Goal: Task Accomplishment & Management: Use online tool/utility

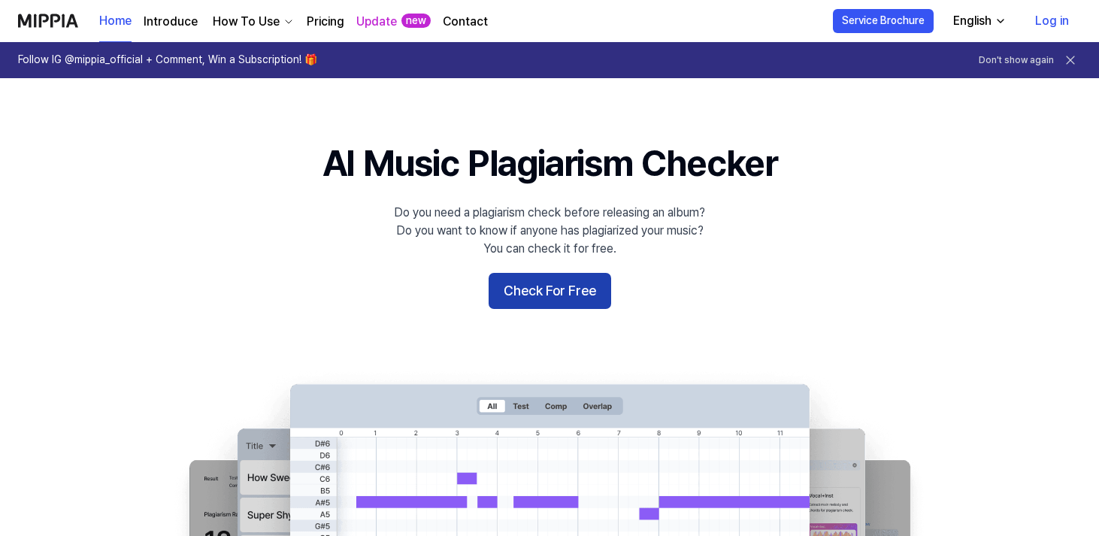
click at [507, 292] on button "Check For Free" at bounding box center [550, 291] width 123 height 36
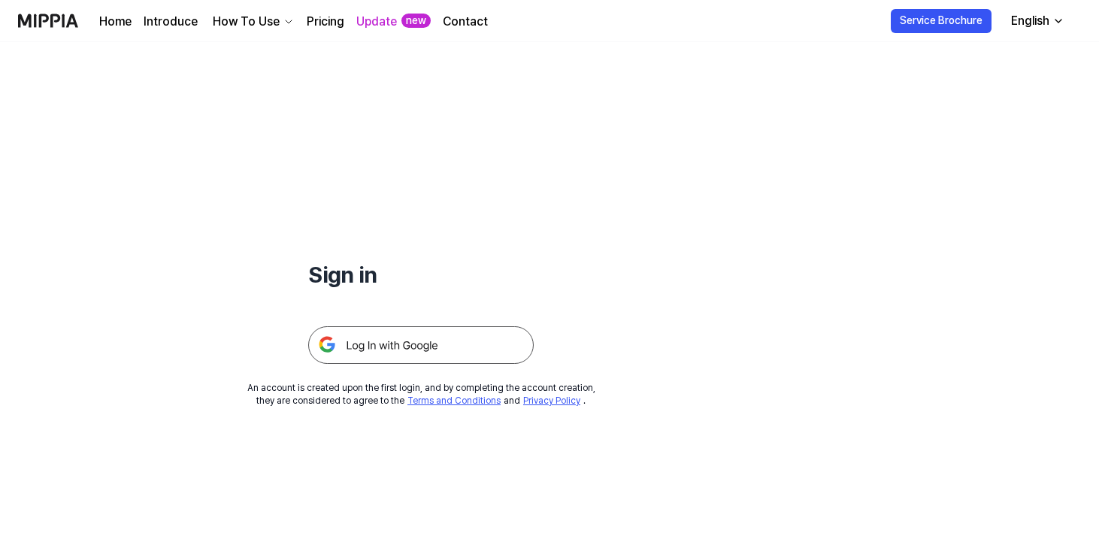
click at [454, 340] on img at bounding box center [421, 345] width 226 height 38
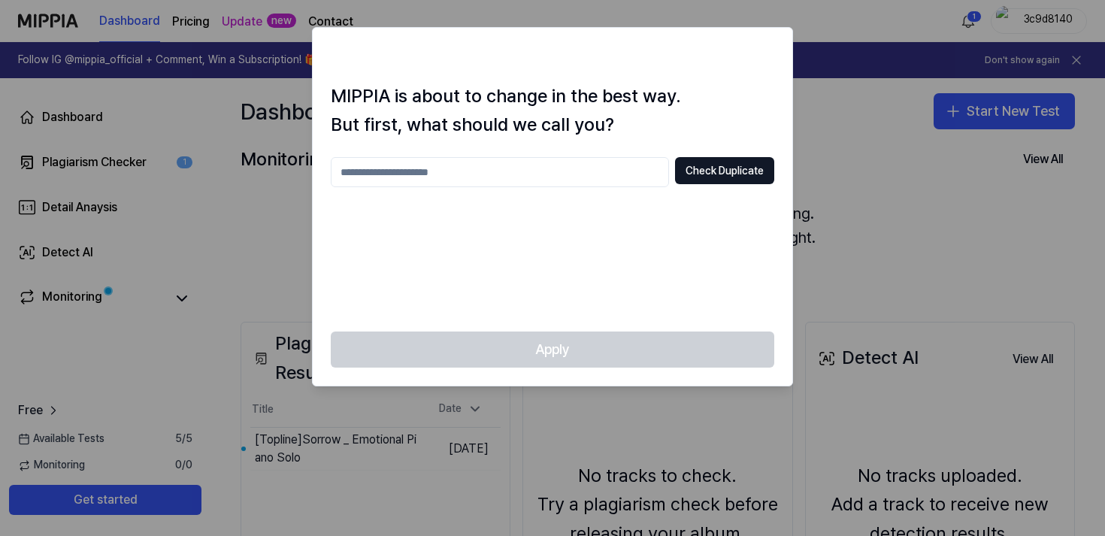
click at [583, 174] on input "text" at bounding box center [500, 172] width 338 height 30
type input "*****"
click at [710, 177] on button "Check Duplicate" at bounding box center [724, 170] width 99 height 27
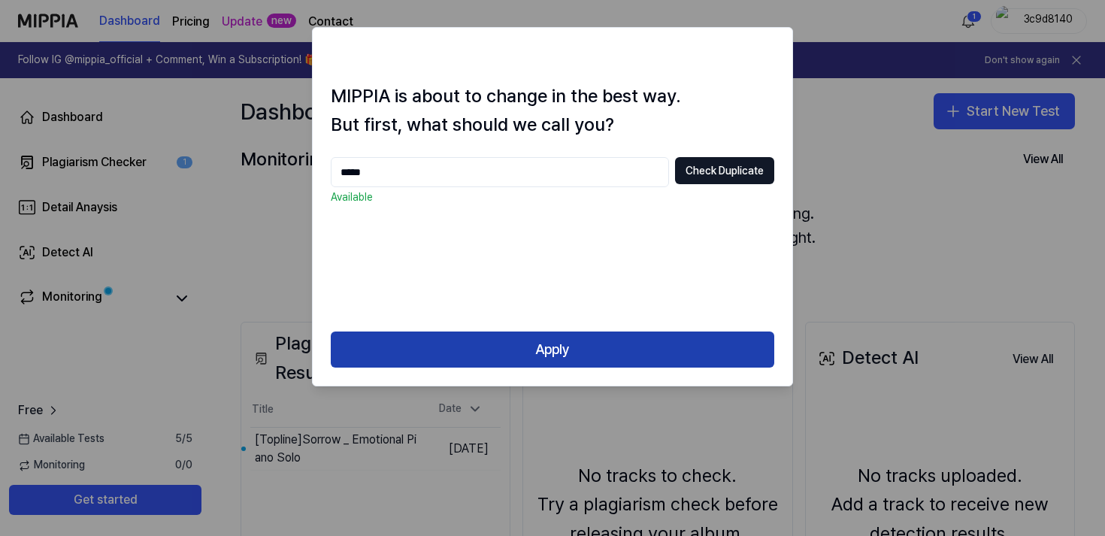
click at [614, 356] on button "Apply" at bounding box center [553, 350] width 444 height 36
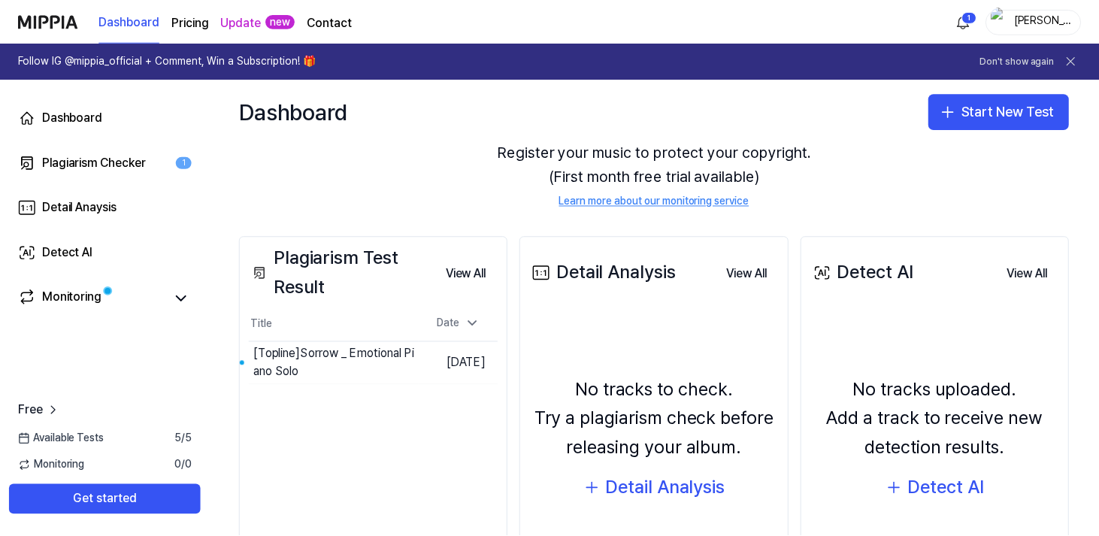
scroll to position [89, 0]
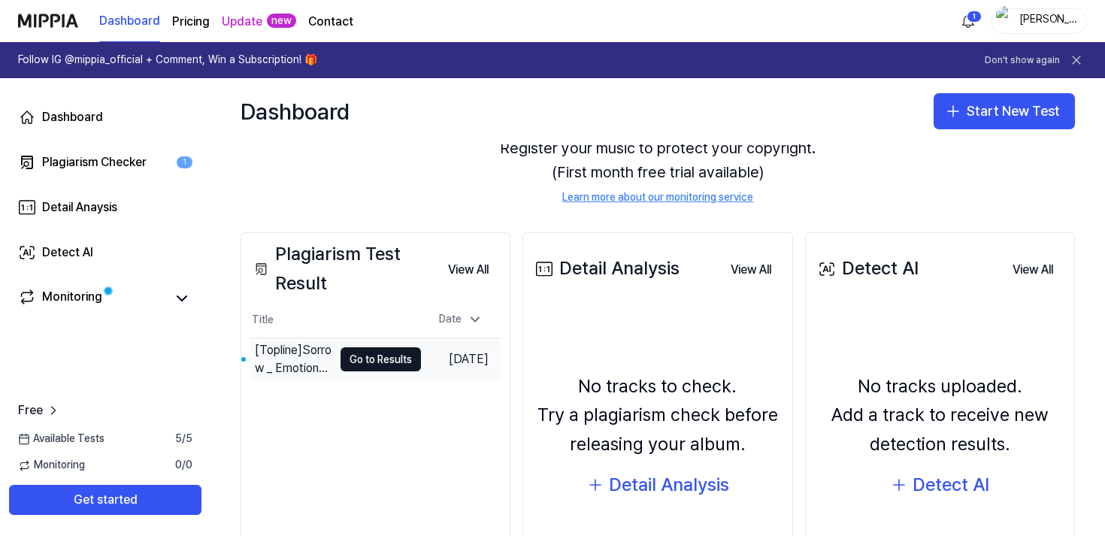
click at [307, 343] on div "[Topline] Sorrow _ Emotional Piano Solo" at bounding box center [294, 359] width 78 height 36
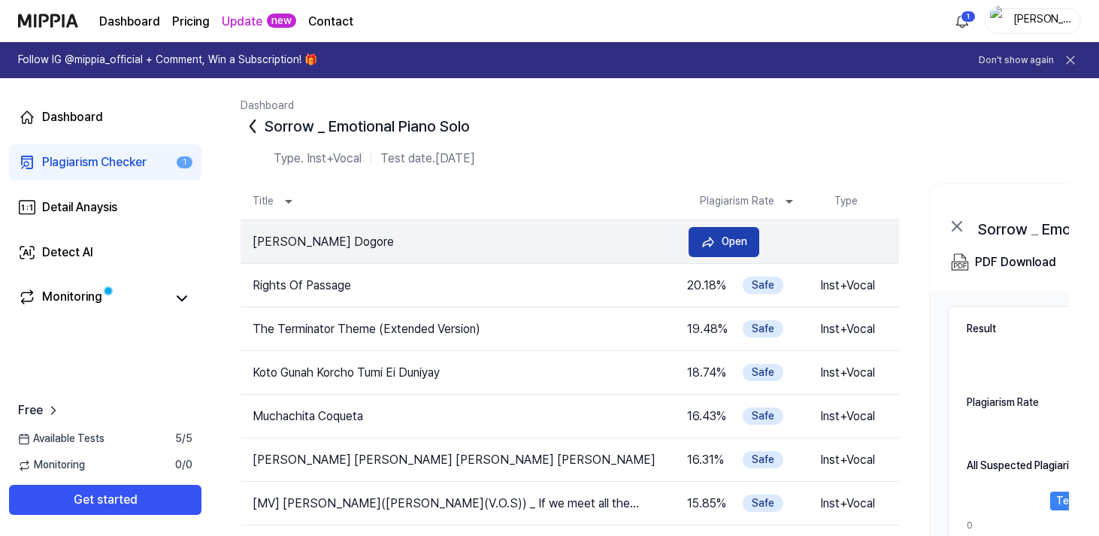
click at [736, 244] on div "Open" at bounding box center [735, 241] width 26 height 17
drag, startPoint x: 347, startPoint y: 238, endPoint x: 441, endPoint y: 244, distance: 94.2
click at [441, 244] on td "Ji Nyalo Dogore" at bounding box center [459, 242] width 436 height 18
click at [448, 245] on td "Ji Nyalo Dogore" at bounding box center [459, 242] width 436 height 18
click at [728, 244] on div "Open" at bounding box center [735, 241] width 26 height 17
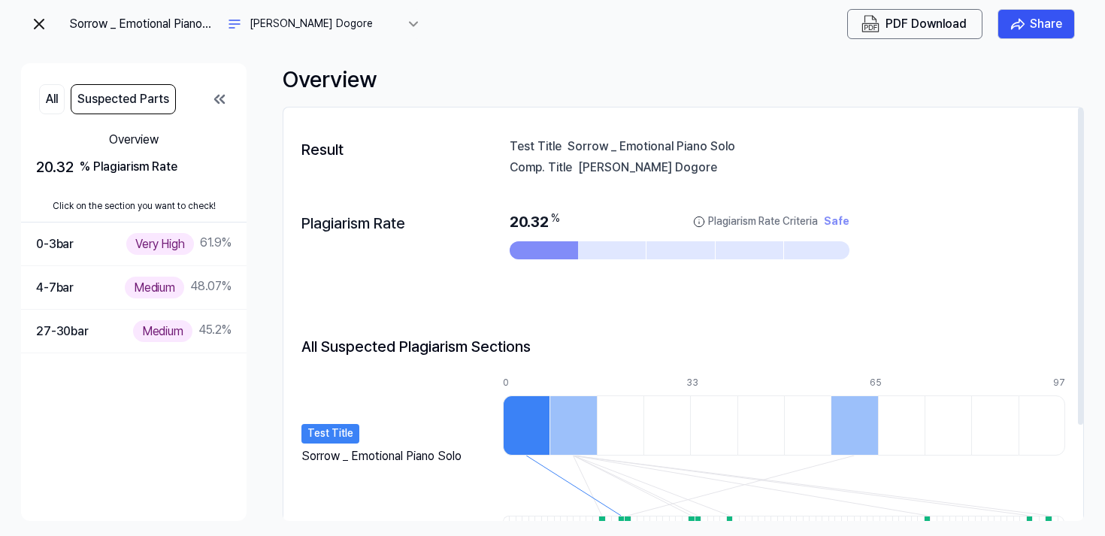
drag, startPoint x: 676, startPoint y: 171, endPoint x: 586, endPoint y: 168, distance: 90.3
click at [586, 168] on div "[PERSON_NAME] Dogore" at bounding box center [822, 166] width 488 height 15
drag, startPoint x: 580, startPoint y: 169, endPoint x: 683, endPoint y: 179, distance: 104.2
click at [683, 179] on div "Result Test Title Sorrow _ Emotional Piano Solo Comp. Title Ji Nyalo Dogore Pla…" at bounding box center [683, 377] width 800 height 508
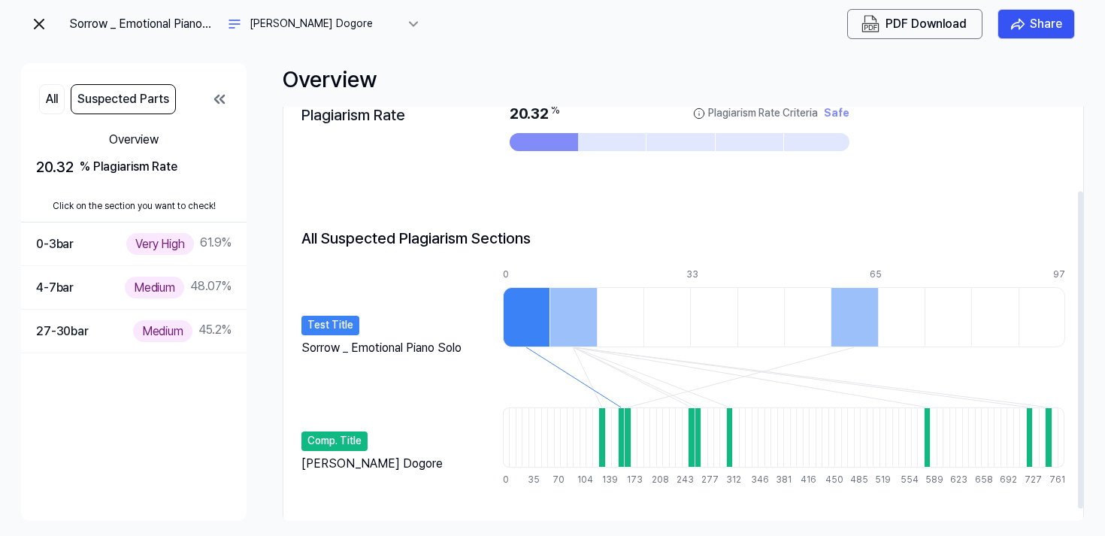
scroll to position [109, 0]
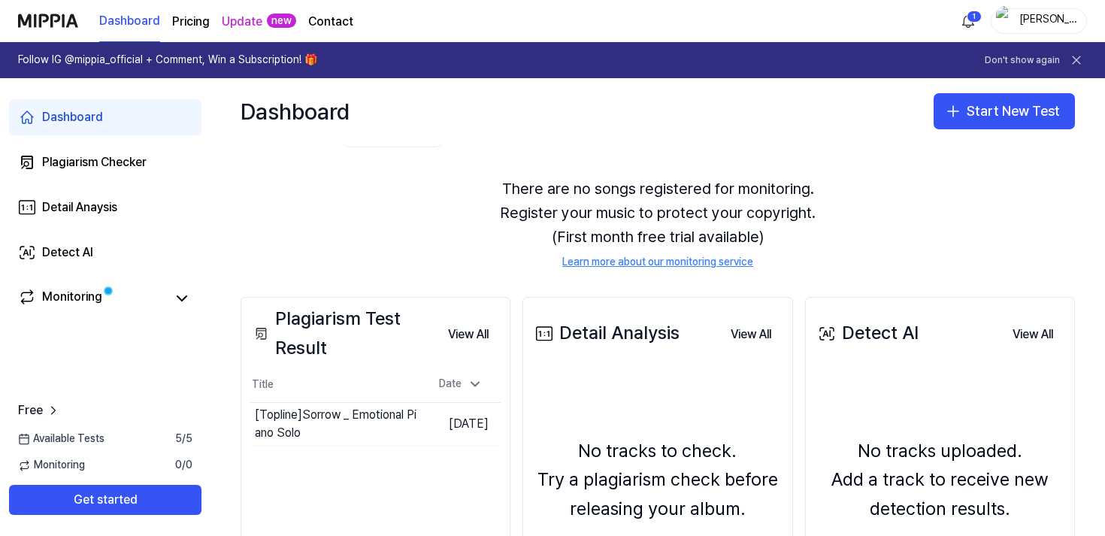
scroll to position [26, 0]
click at [957, 114] on icon "button" at bounding box center [953, 111] width 18 height 18
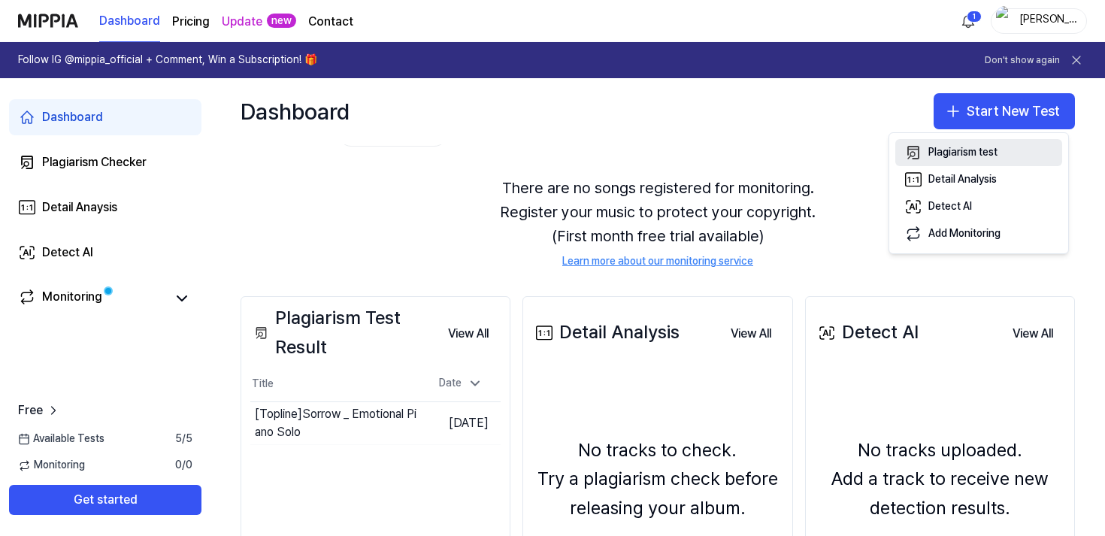
click at [971, 155] on div "Plagiarism test" at bounding box center [962, 152] width 69 height 15
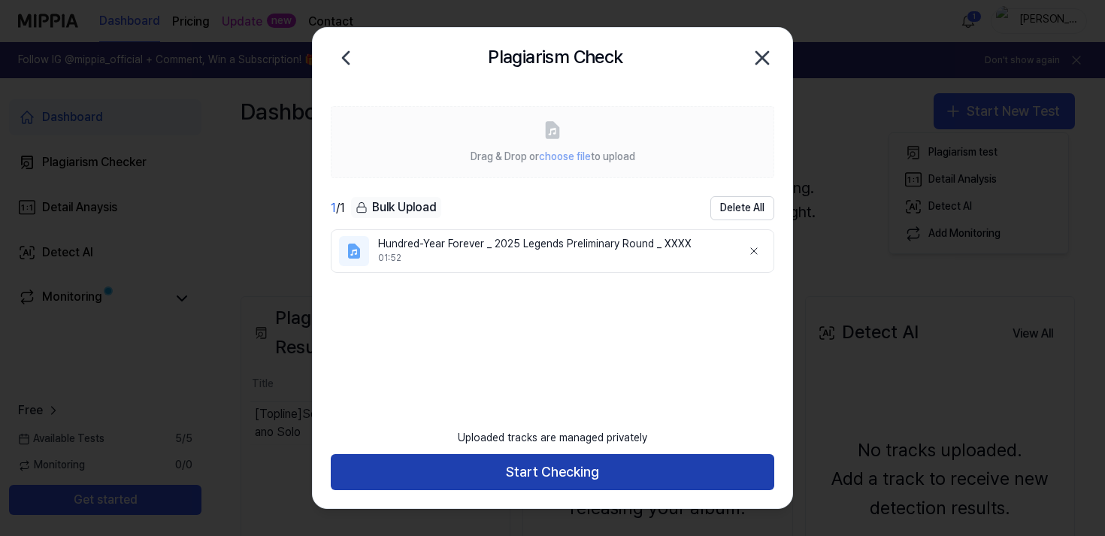
click at [616, 463] on button "Start Checking" at bounding box center [553, 472] width 444 height 36
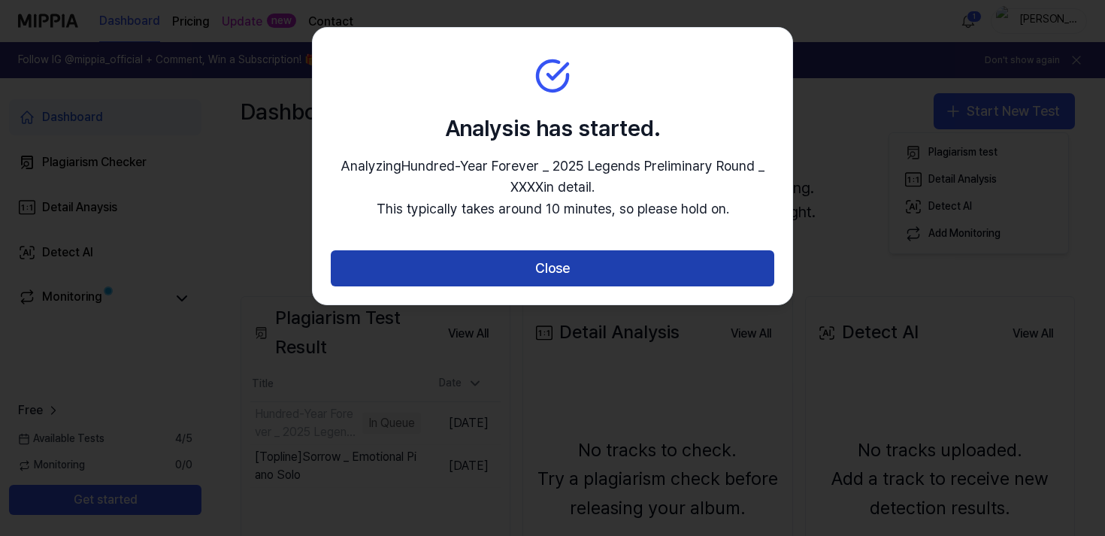
click at [620, 274] on button "Close" at bounding box center [553, 268] width 444 height 36
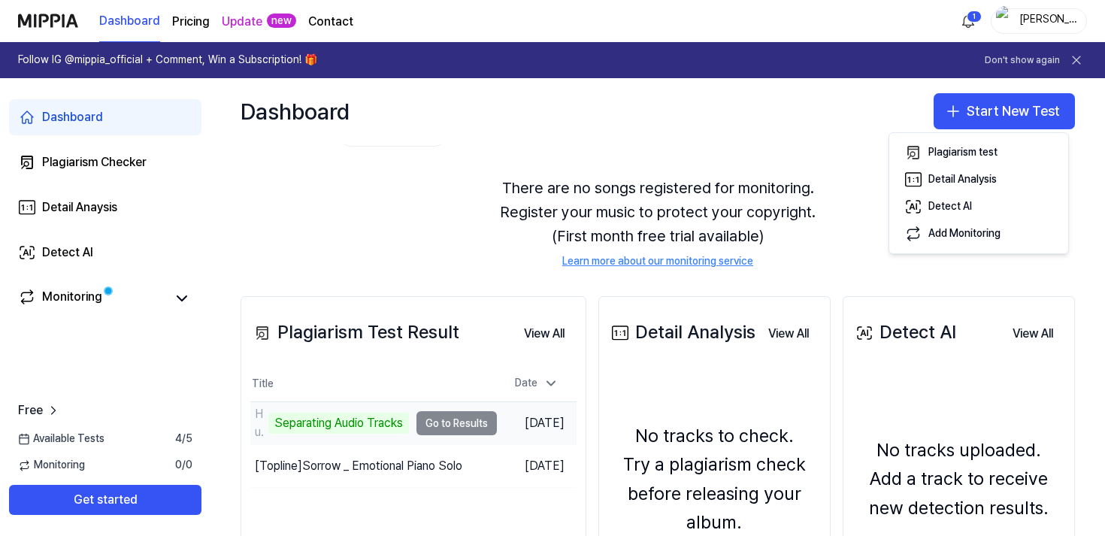
click at [456, 423] on td "Hundred-Year Forever _ 2025 Legends Preliminary Round _ XXXX Separating Audio T…" at bounding box center [373, 423] width 247 height 42
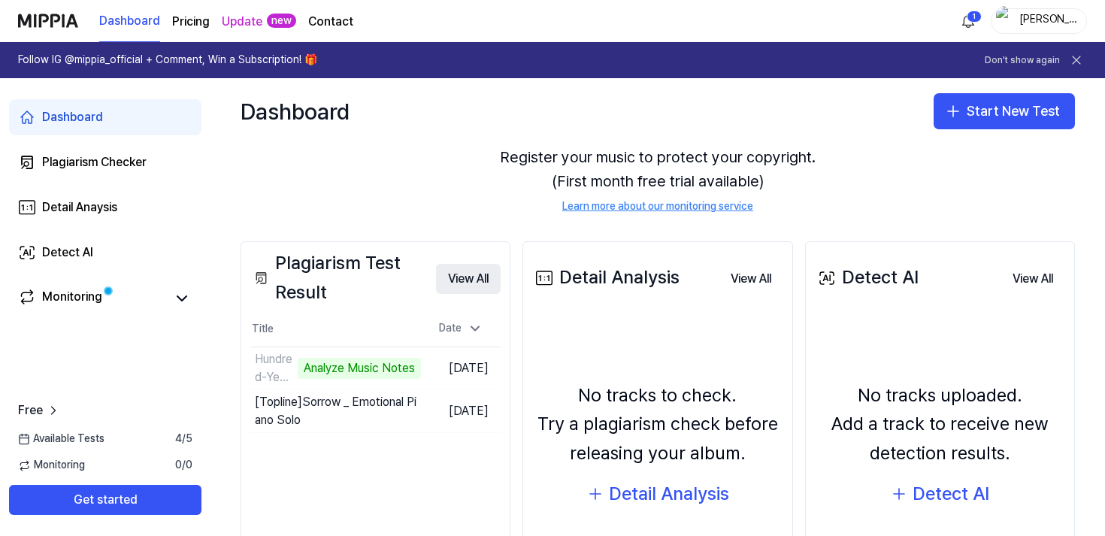
scroll to position [100, 0]
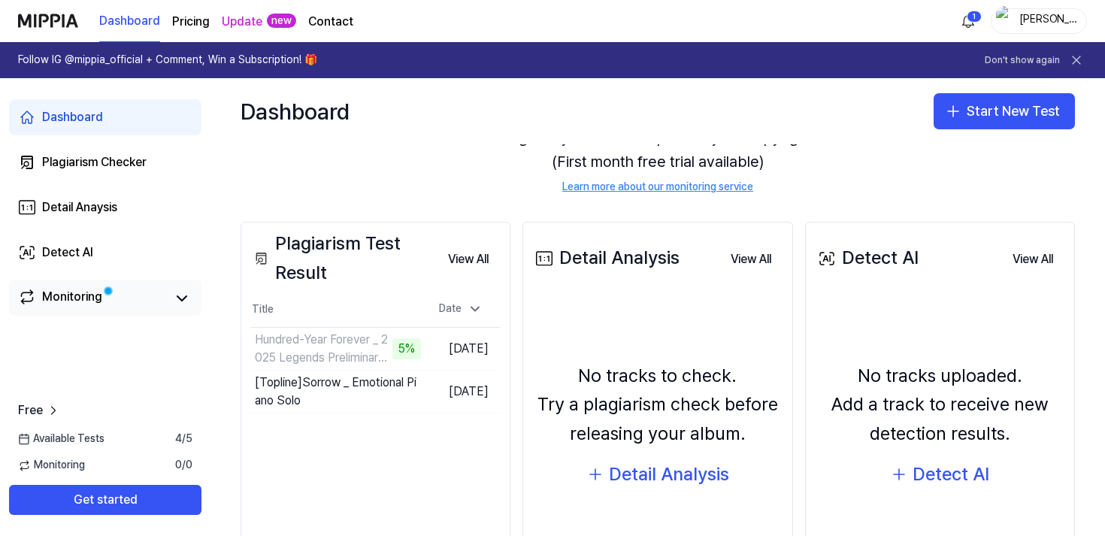
click at [131, 299] on link "Monitoring" at bounding box center [91, 298] width 147 height 21
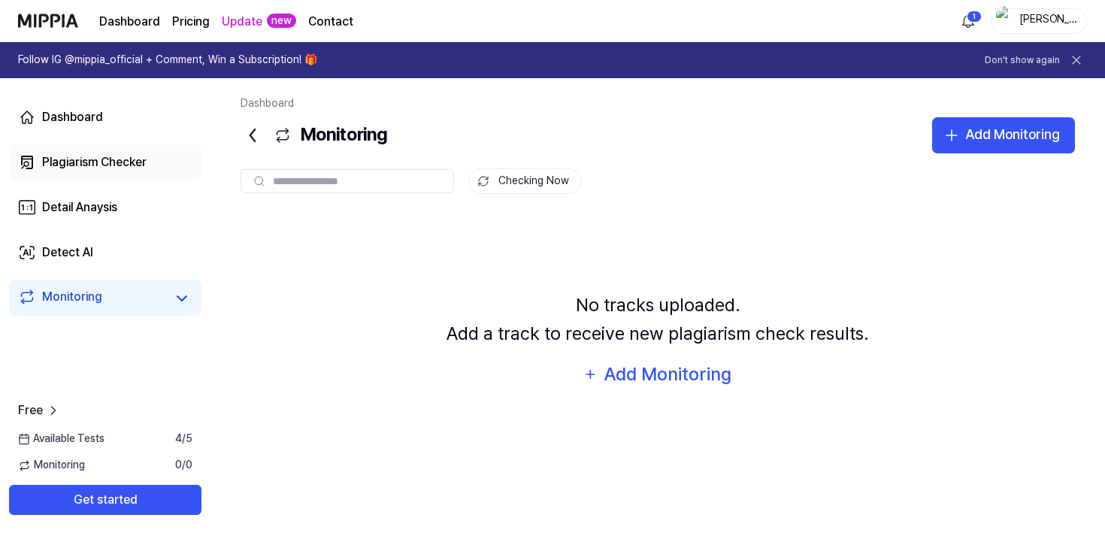
click at [110, 165] on div "Plagiarism Checker" at bounding box center [94, 162] width 105 height 18
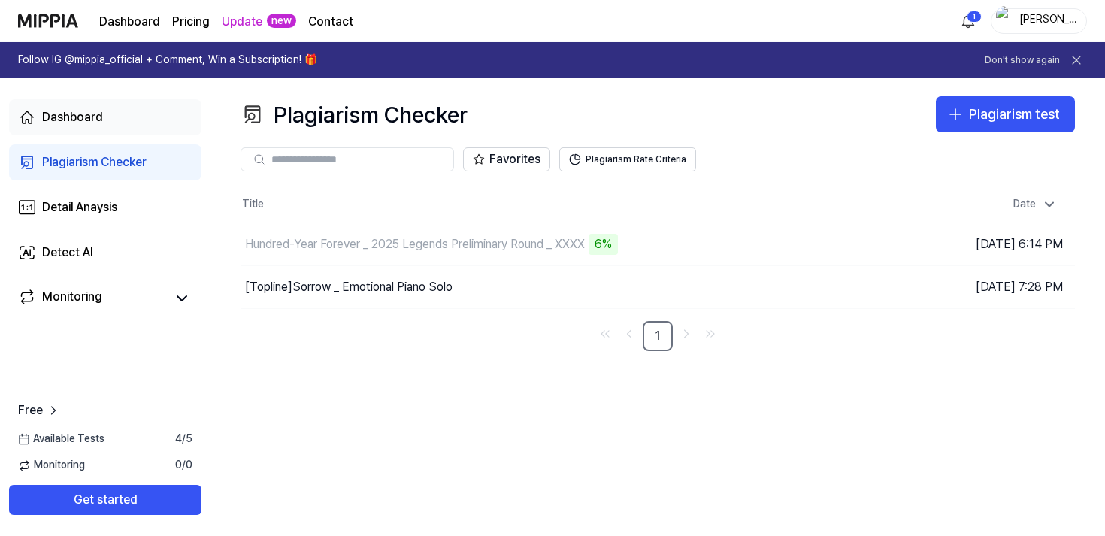
click at [133, 108] on link "Dashboard" at bounding box center [105, 117] width 192 height 36
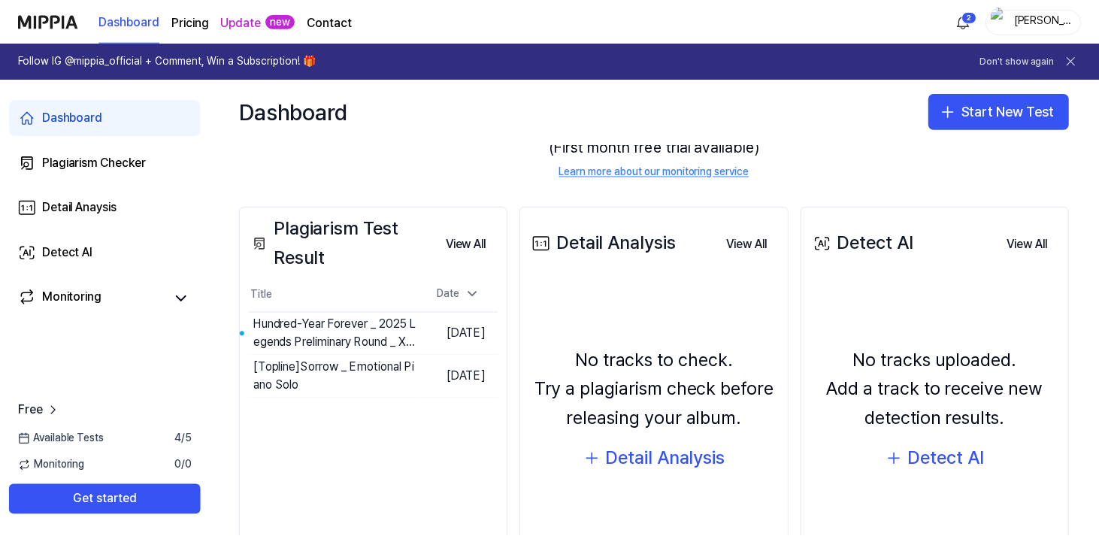
scroll to position [166, 0]
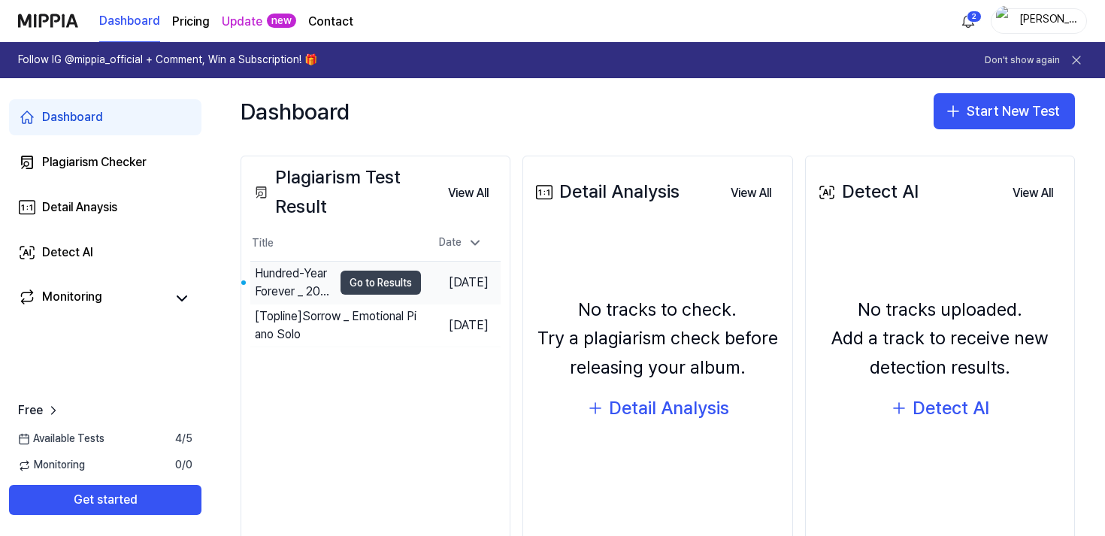
click at [377, 277] on button "Go to Results" at bounding box center [381, 283] width 80 height 24
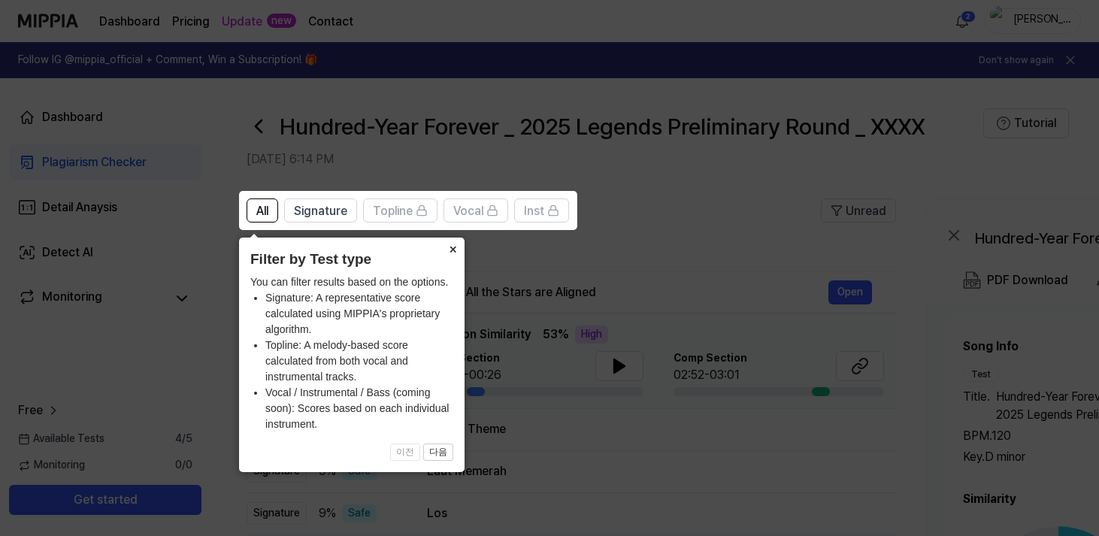
click at [450, 253] on button "×" at bounding box center [453, 248] width 24 height 21
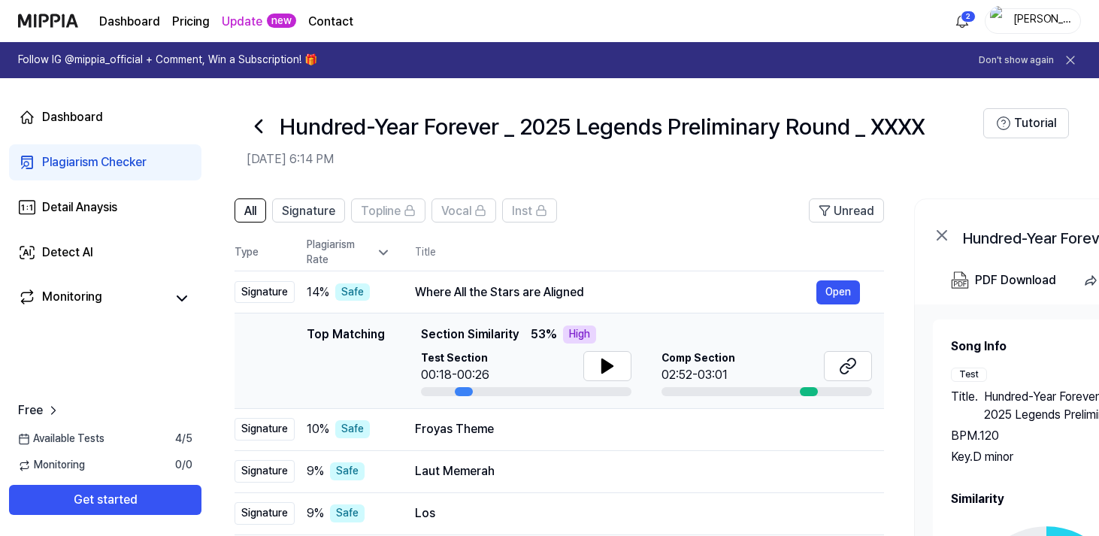
drag, startPoint x: 477, startPoint y: 388, endPoint x: 465, endPoint y: 387, distance: 11.3
click at [465, 387] on div at bounding box center [464, 391] width 18 height 9
click at [626, 359] on button at bounding box center [608, 366] width 48 height 30
click at [620, 361] on button at bounding box center [608, 366] width 48 height 30
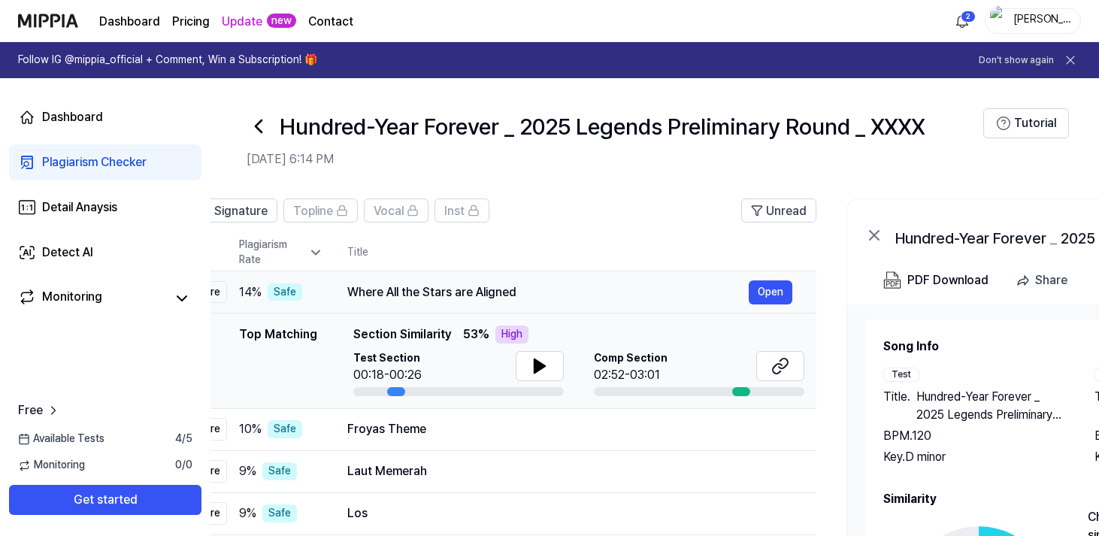
scroll to position [0, 79]
drag, startPoint x: 589, startPoint y: 284, endPoint x: 522, endPoint y: 288, distance: 67.8
click at [522, 288] on div "Where All the Stars are Aligned" at bounding box center [548, 292] width 401 height 18
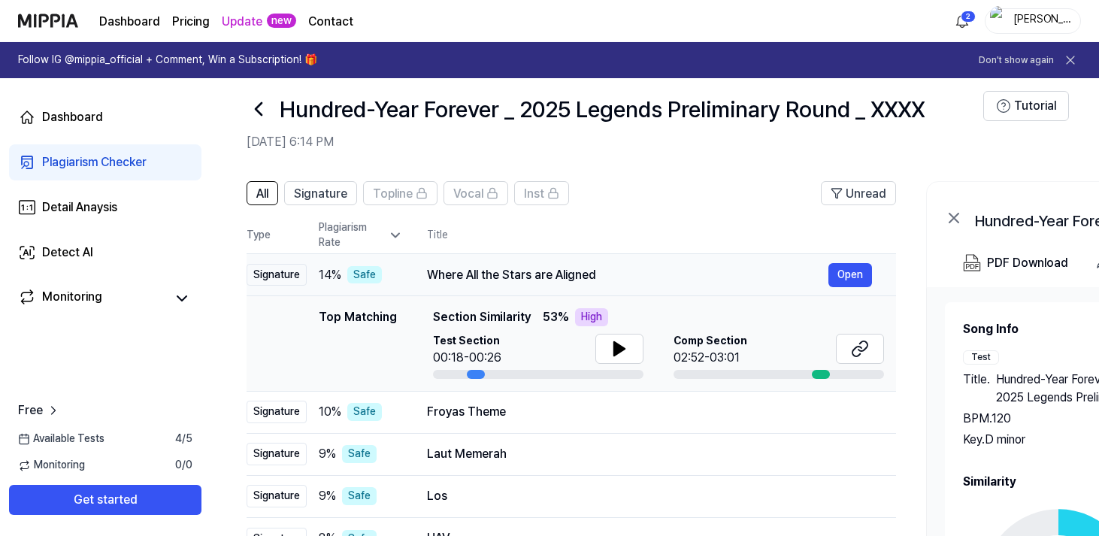
scroll to position [20, 0]
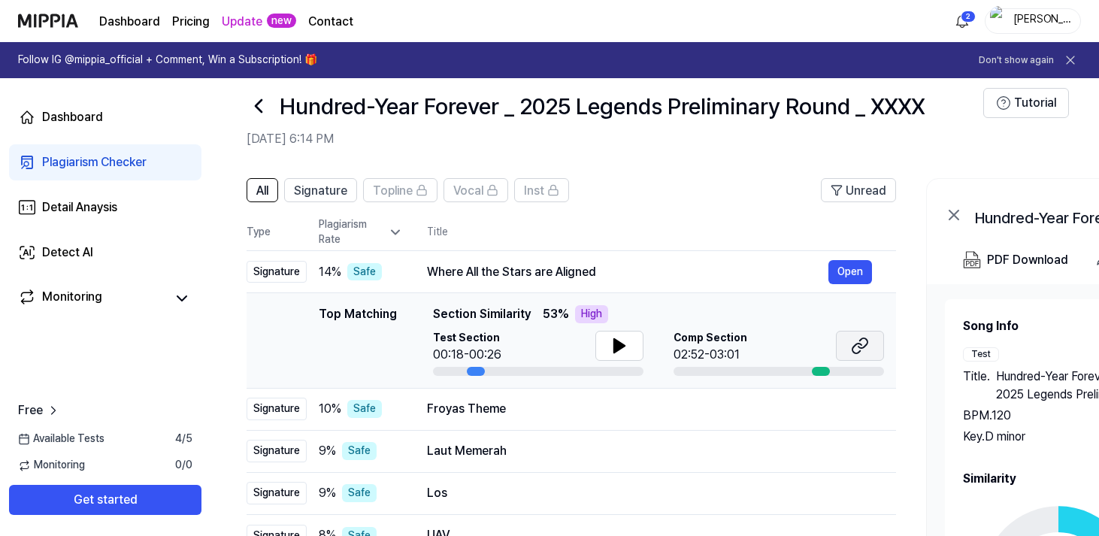
click at [846, 349] on button at bounding box center [860, 346] width 48 height 30
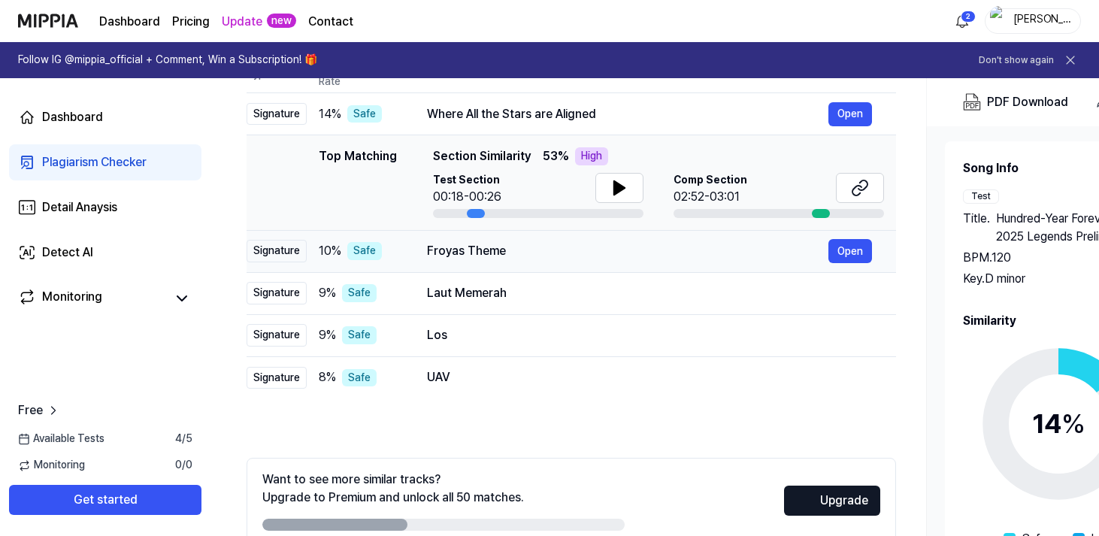
scroll to position [198, 0]
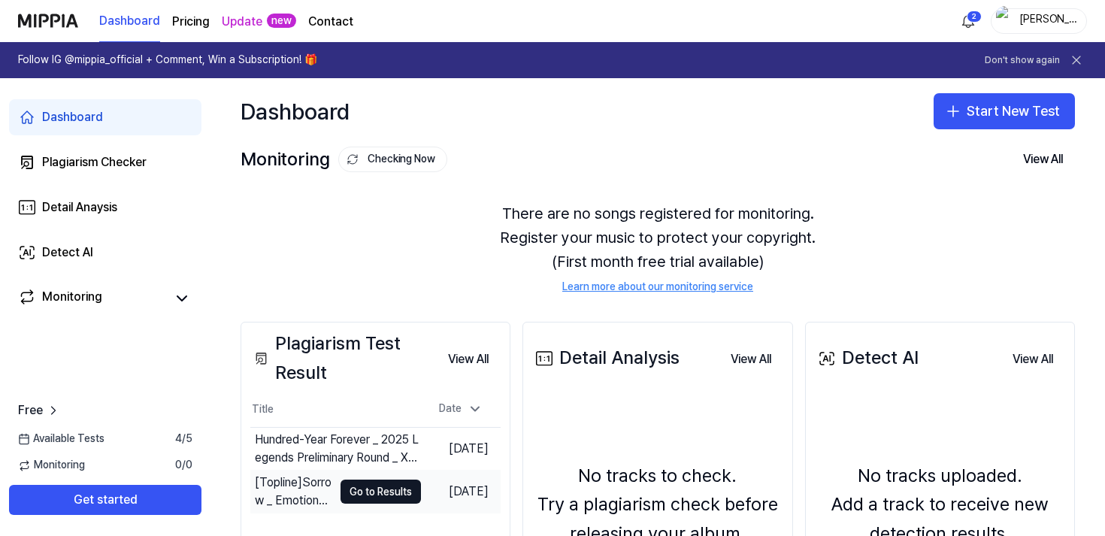
click at [282, 484] on div "[Topline] Sorrow _ Emotional Piano Solo" at bounding box center [294, 492] width 78 height 36
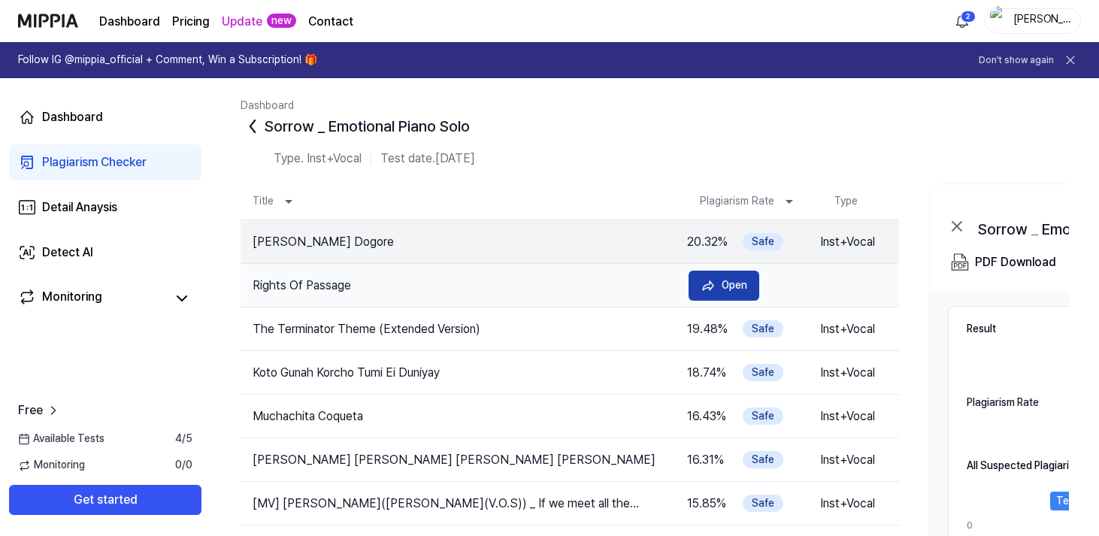
click at [722, 275] on button "Open" at bounding box center [724, 286] width 71 height 30
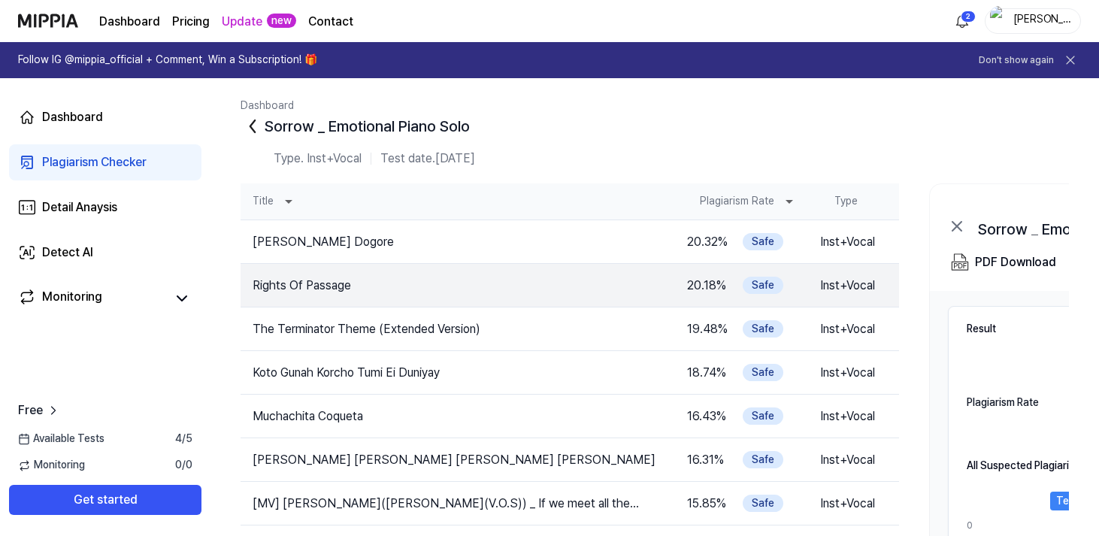
scroll to position [5, 0]
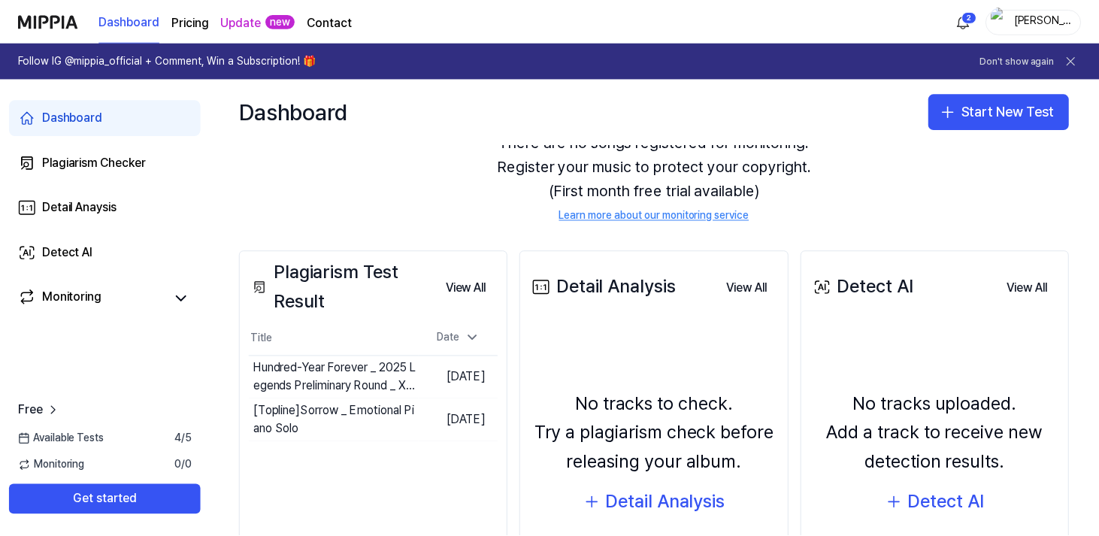
scroll to position [76, 0]
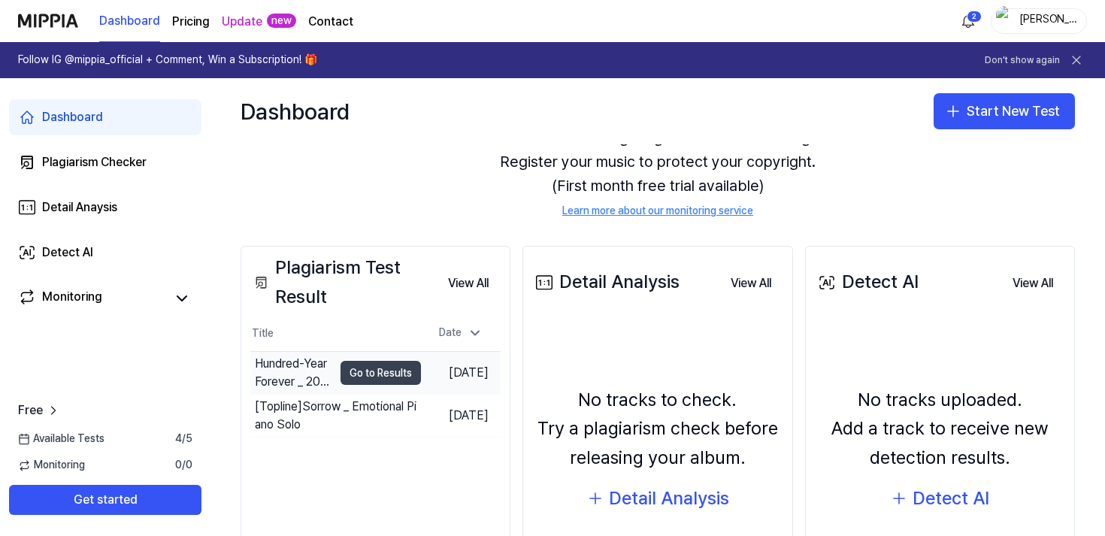
click at [341, 363] on button "Go to Results" at bounding box center [381, 373] width 80 height 24
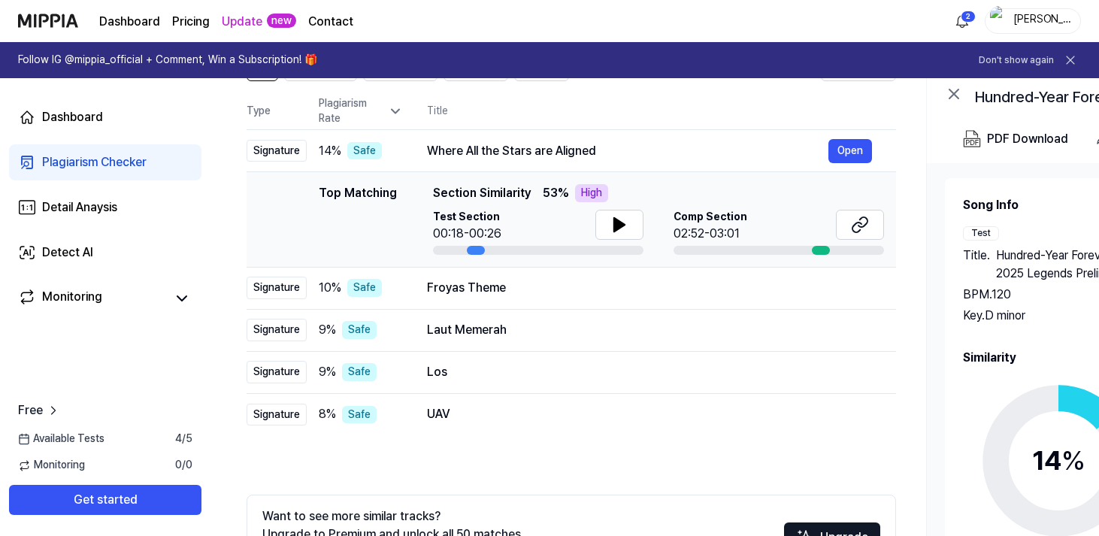
scroll to position [258, 0]
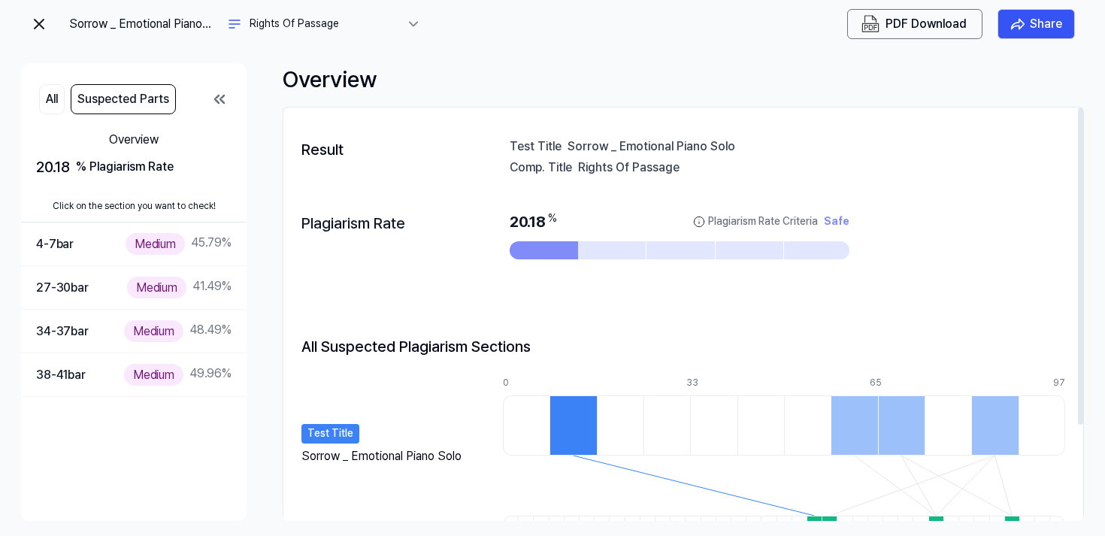
click at [558, 250] on div at bounding box center [544, 250] width 68 height 18
